Goal: Task Accomplishment & Management: Complete application form

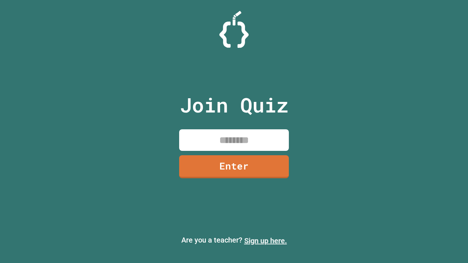
click at [266, 241] on link "Sign up here." at bounding box center [265, 241] width 43 height 9
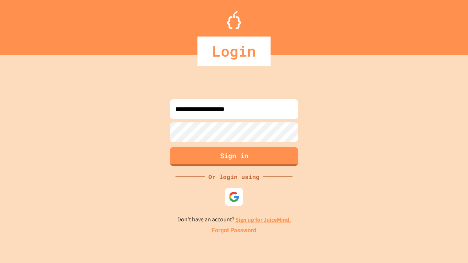
type input "**********"
